Goal: Information Seeking & Learning: Understand process/instructions

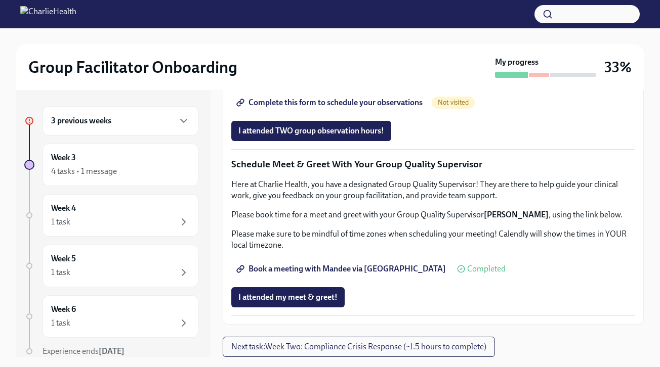
scroll to position [786, 0]
click at [371, 108] on span "Complete this form to schedule your observations" at bounding box center [330, 103] width 184 height 10
click at [150, 127] on div "3 previous weeks" at bounding box center [120, 120] width 156 height 29
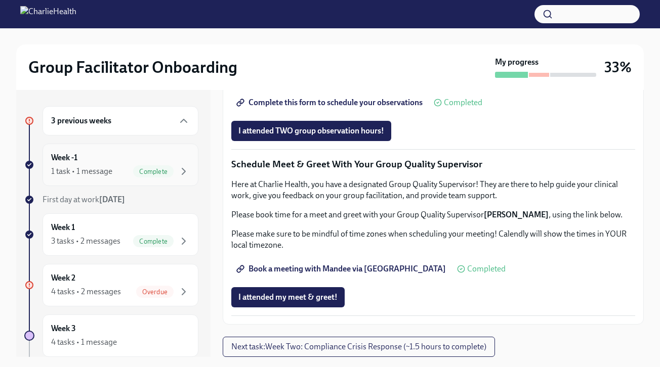
click at [126, 162] on div "Week -1 1 task • 1 message Complete" at bounding box center [120, 164] width 139 height 25
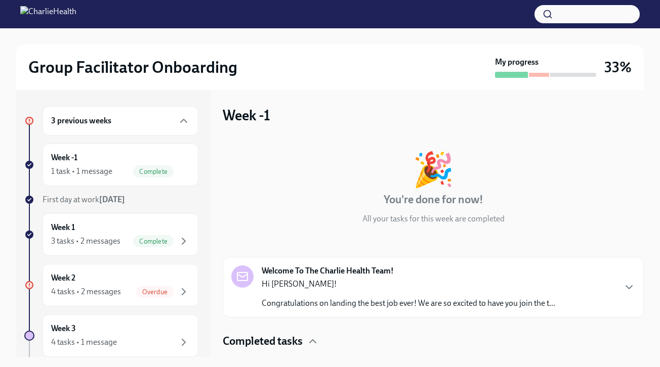
scroll to position [33, 0]
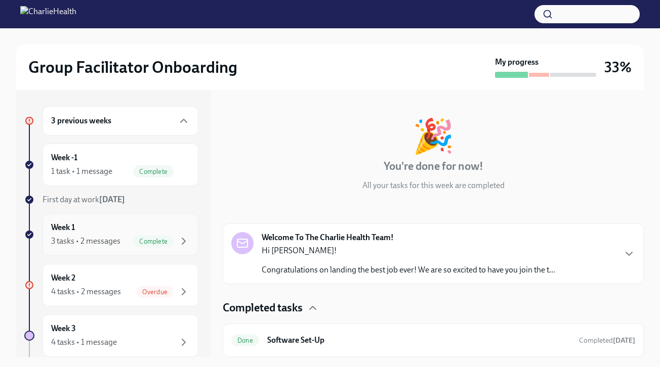
click at [130, 243] on div "3 tasks • 2 messages Complete" at bounding box center [120, 241] width 139 height 12
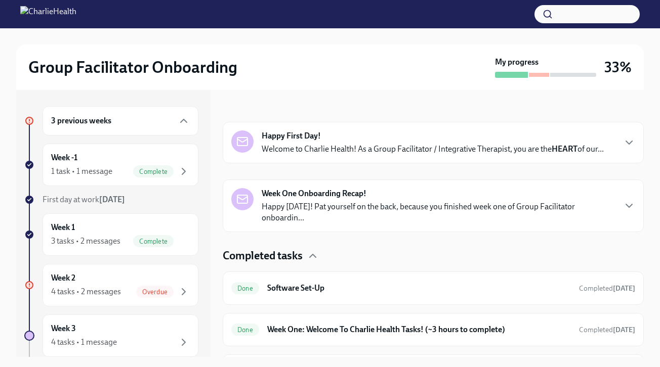
scroll to position [166, 0]
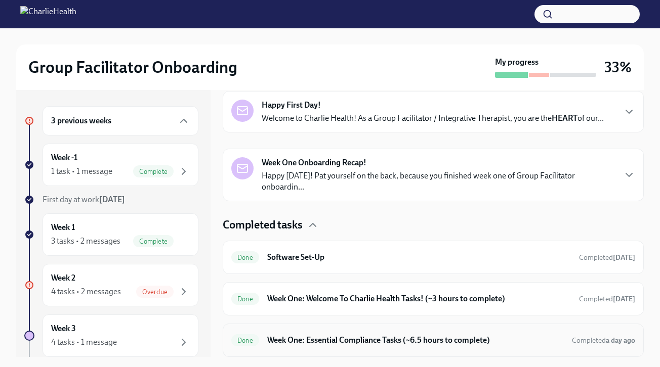
click at [364, 340] on h6 "Week One: Essential Compliance Tasks (~6.5 hours to complete)" at bounding box center [415, 340] width 296 height 11
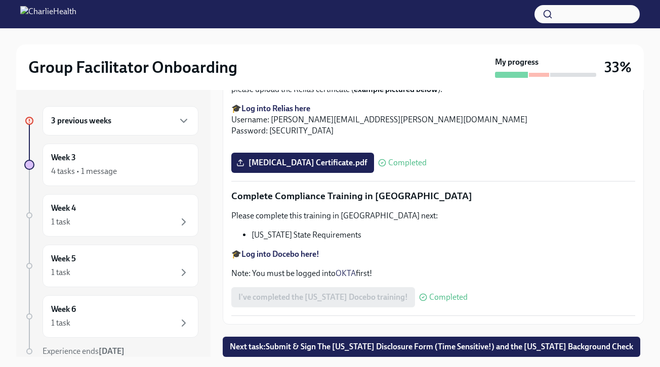
scroll to position [2258, 0]
click at [124, 168] on div "4 tasks • 1 message" at bounding box center [120, 171] width 139 height 12
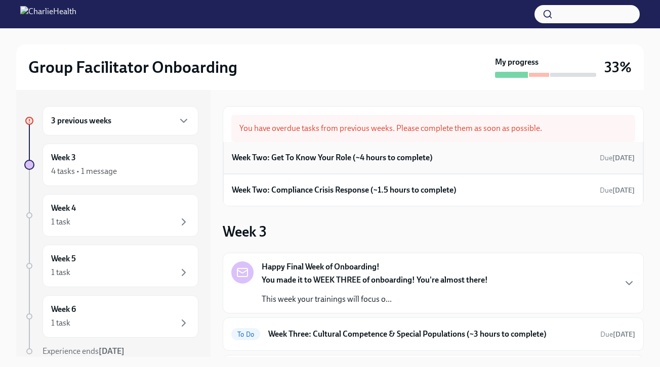
click at [334, 161] on h6 "Week Two: Get To Know Your Role (~4 hours to complete)" at bounding box center [332, 157] width 201 height 11
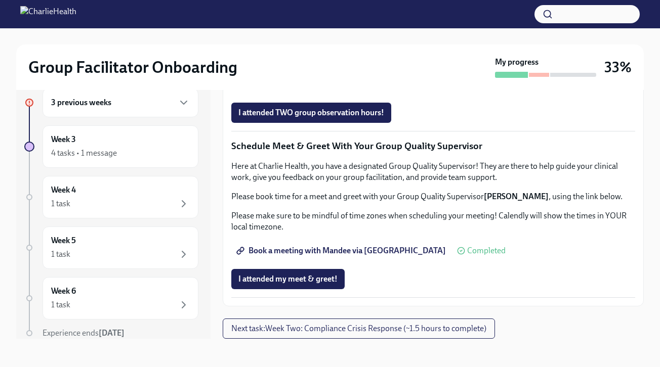
scroll to position [873, 0]
click at [120, 109] on div "3 previous weeks" at bounding box center [120, 102] width 156 height 29
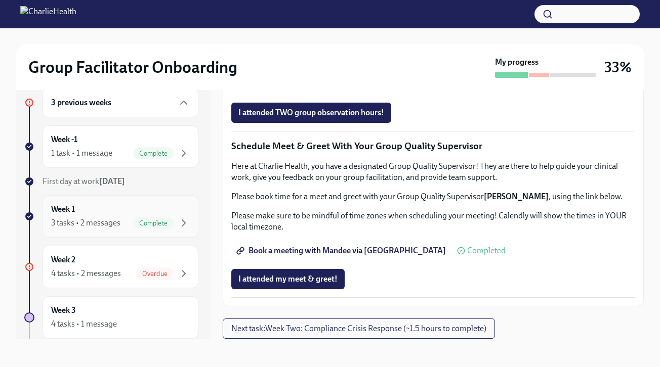
click at [123, 218] on div "3 tasks • 2 messages Complete" at bounding box center [120, 223] width 139 height 12
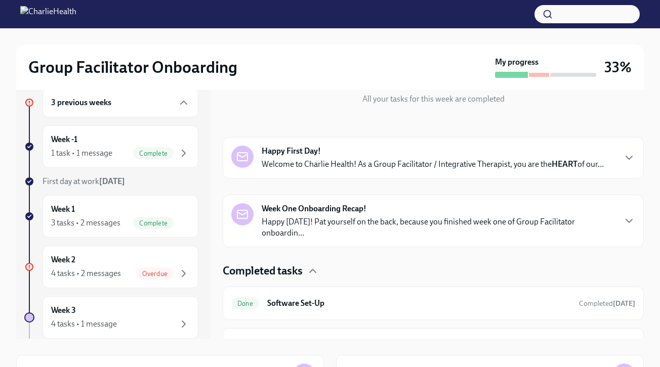
scroll to position [166, 0]
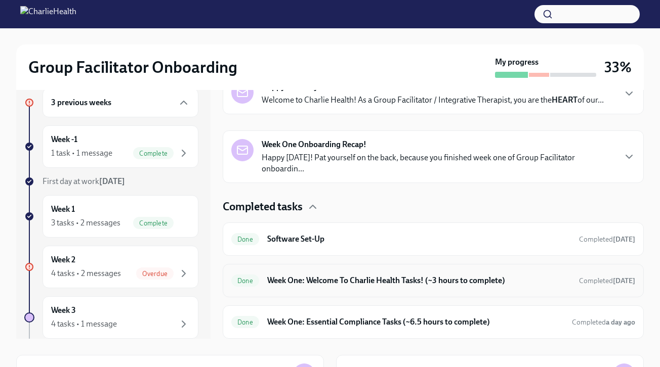
click at [336, 291] on div "Done Week One: Welcome To Charlie Health Tasks! (~3 hours to complete) Complete…" at bounding box center [433, 280] width 421 height 33
click at [338, 279] on h6 "Week One: Welcome To Charlie Health Tasks! (~3 hours to complete)" at bounding box center [418, 280] width 303 height 11
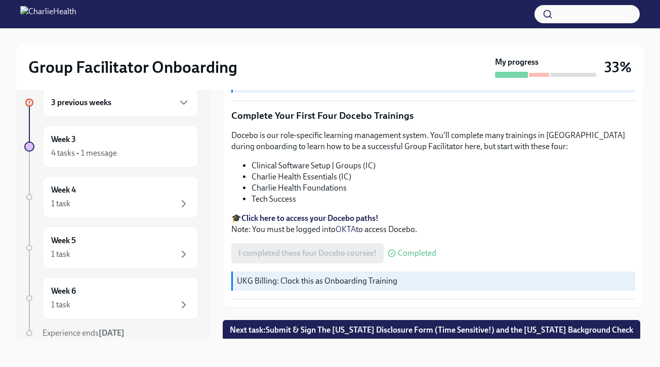
scroll to position [1389, 0]
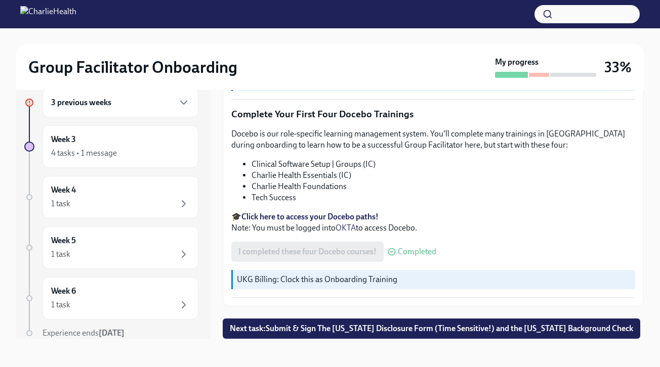
click at [132, 104] on div "3 previous weeks" at bounding box center [120, 103] width 139 height 12
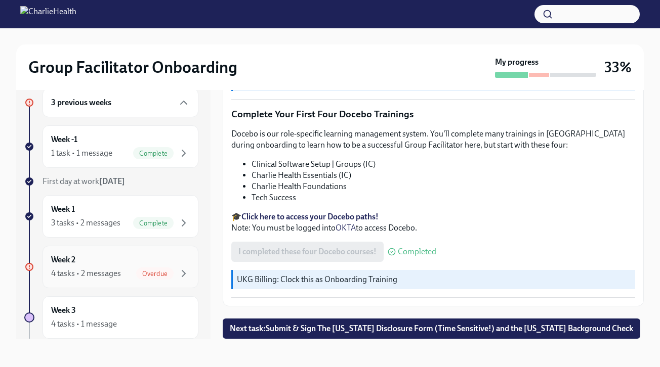
click at [127, 265] on div "Week 2 4 tasks • 2 messages Overdue" at bounding box center [120, 266] width 139 height 25
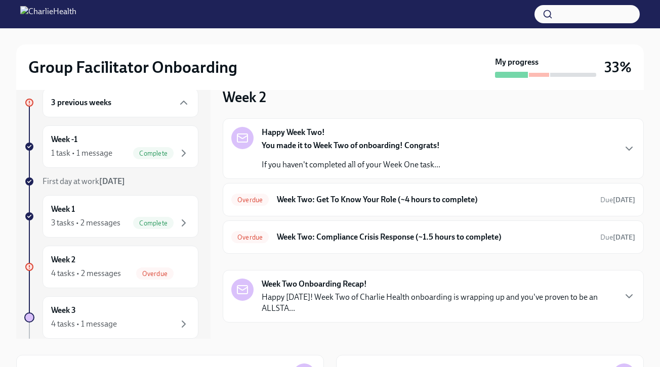
click at [333, 158] on div "You made it to Week Two of onboarding! Congrats! If you haven't completed all o…" at bounding box center [350, 155] width 179 height 30
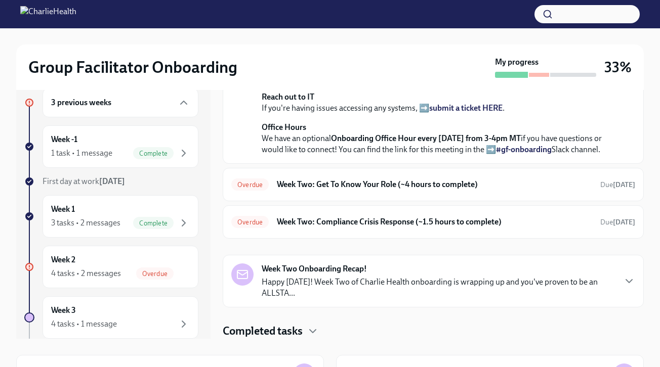
scroll to position [277, 0]
click at [363, 193] on div "Overdue Week Two: Get To Know Your Role (~4 hours to complete) Due [DATE]" at bounding box center [433, 185] width 404 height 16
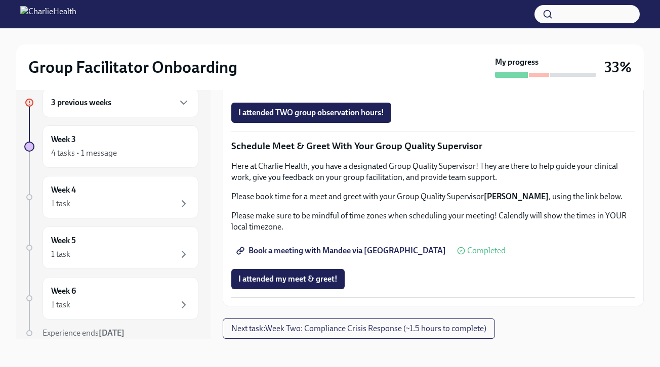
scroll to position [979, 0]
click at [364, 333] on span "Next task : Week Two: Compliance Crisis Response (~1.5 hours to complete)" at bounding box center [358, 329] width 255 height 10
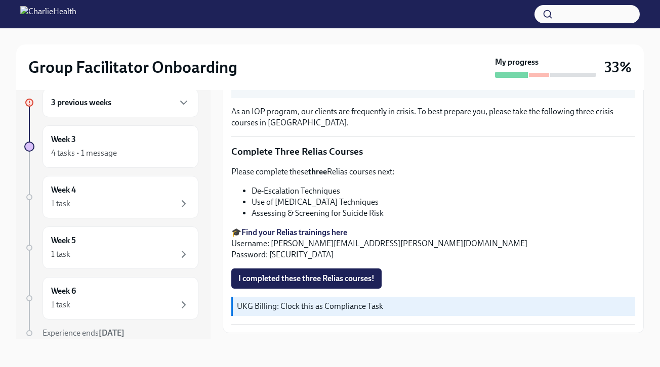
scroll to position [380, 0]
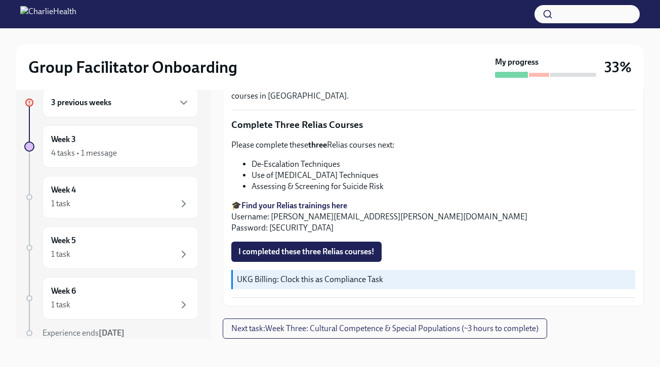
click at [128, 105] on div "3 previous weeks" at bounding box center [120, 103] width 139 height 12
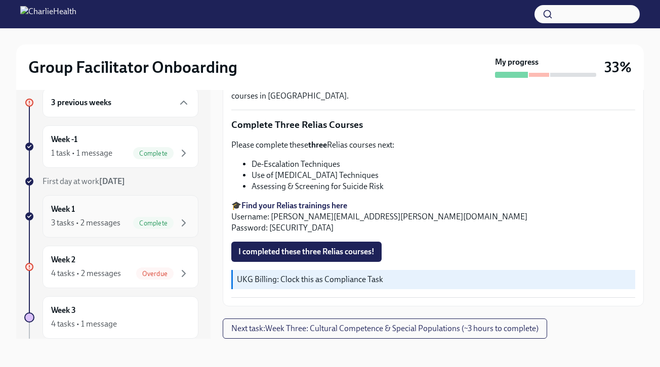
click at [129, 217] on div "3 tasks • 2 messages Complete" at bounding box center [120, 223] width 139 height 12
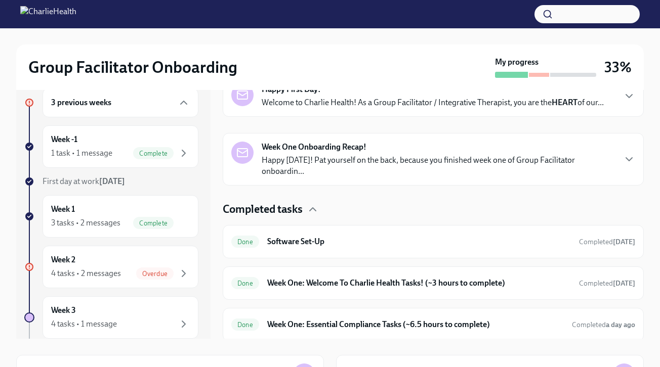
scroll to position [166, 0]
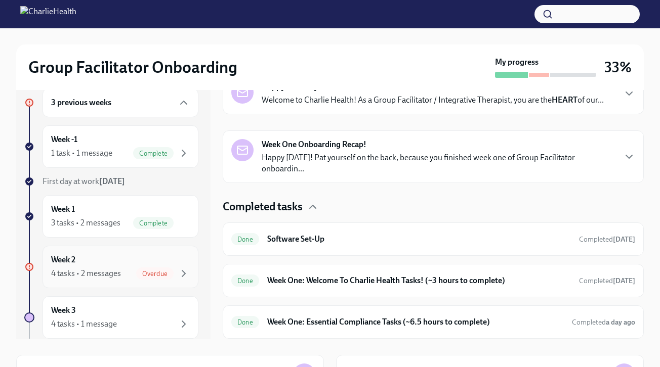
click at [128, 264] on div "Week 2 4 tasks • 2 messages Overdue" at bounding box center [120, 266] width 139 height 25
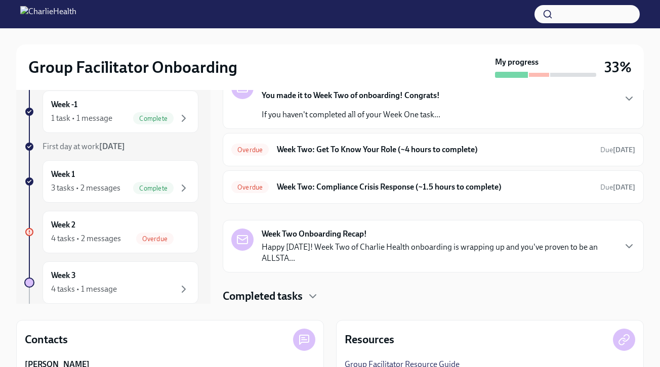
scroll to position [48, 0]
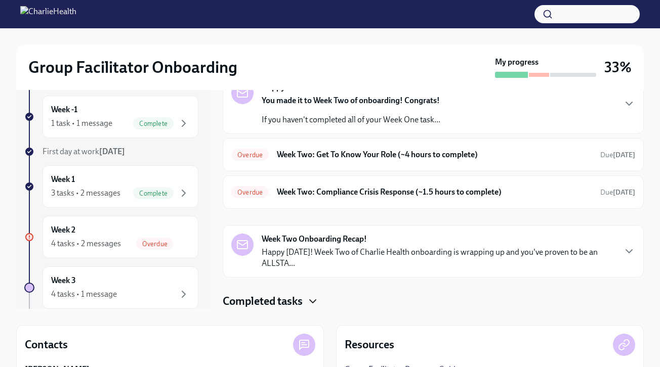
click at [315, 301] on icon "button" at bounding box center [313, 301] width 6 height 3
click at [315, 302] on icon "button" at bounding box center [313, 301] width 12 height 12
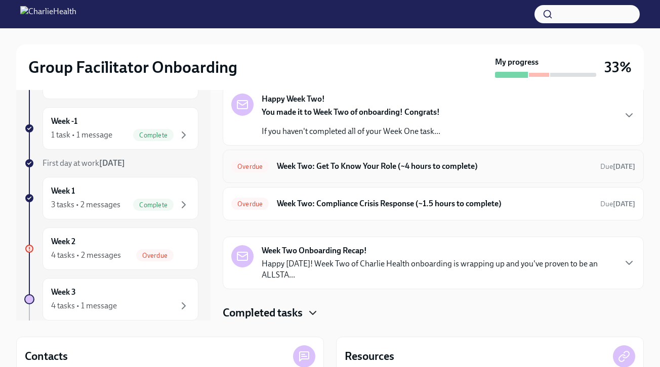
scroll to position [0, 0]
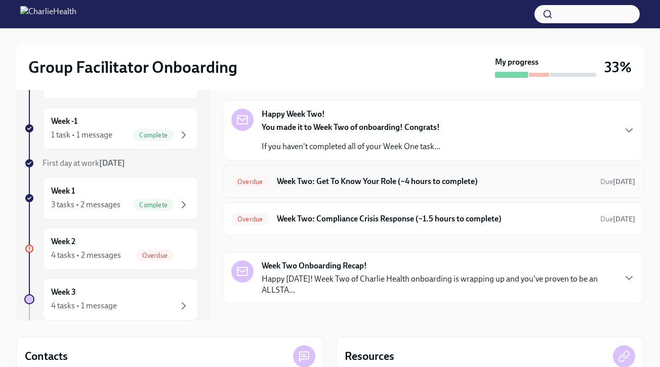
click at [343, 182] on h6 "Week Two: Get To Know Your Role (~4 hours to complete)" at bounding box center [434, 181] width 315 height 11
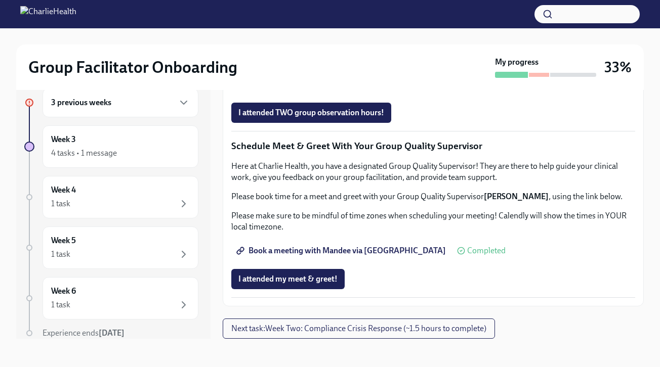
scroll to position [914, 0]
click at [395, 90] on span "Complete this form to schedule your observations" at bounding box center [330, 84] width 184 height 10
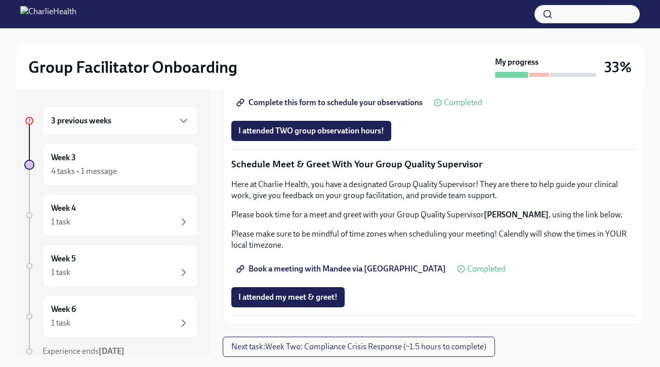
scroll to position [979, 0]
click at [350, 345] on span "Next task : Week Two: Compliance Crisis Response (~1.5 hours to complete)" at bounding box center [358, 347] width 255 height 10
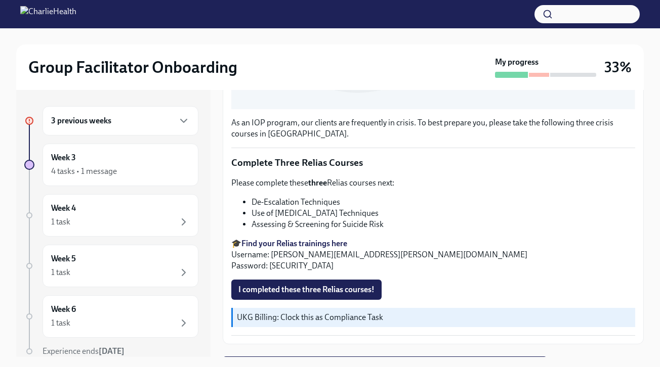
scroll to position [362, 0]
